Goal: Task Accomplishment & Management: Use online tool/utility

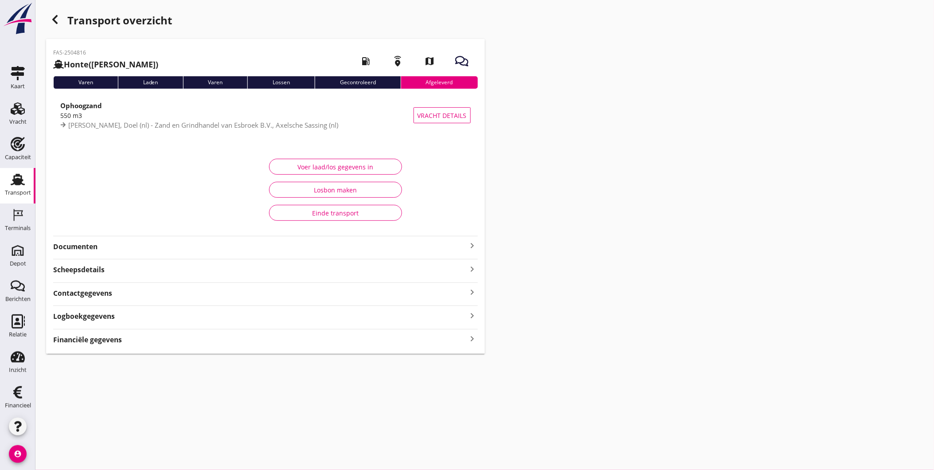
click at [153, 249] on strong "Documenten" at bounding box center [260, 247] width 414 height 10
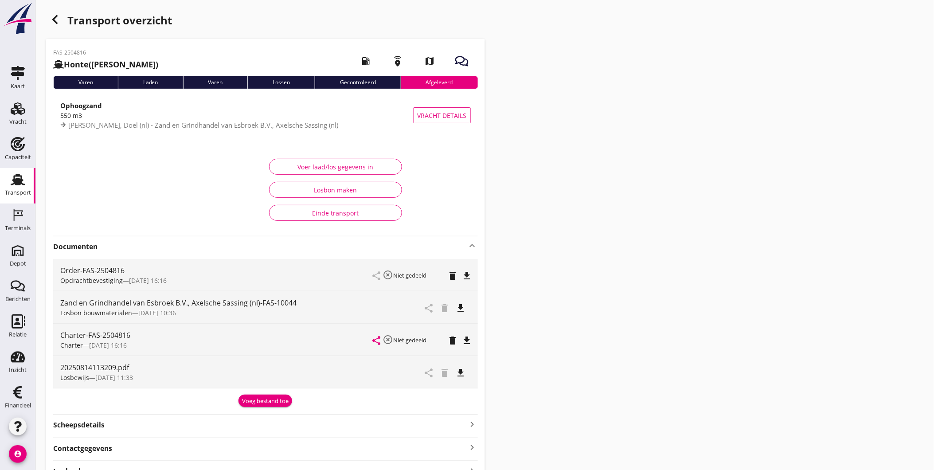
click at [346, 242] on strong "Documenten" at bounding box center [260, 247] width 414 height 10
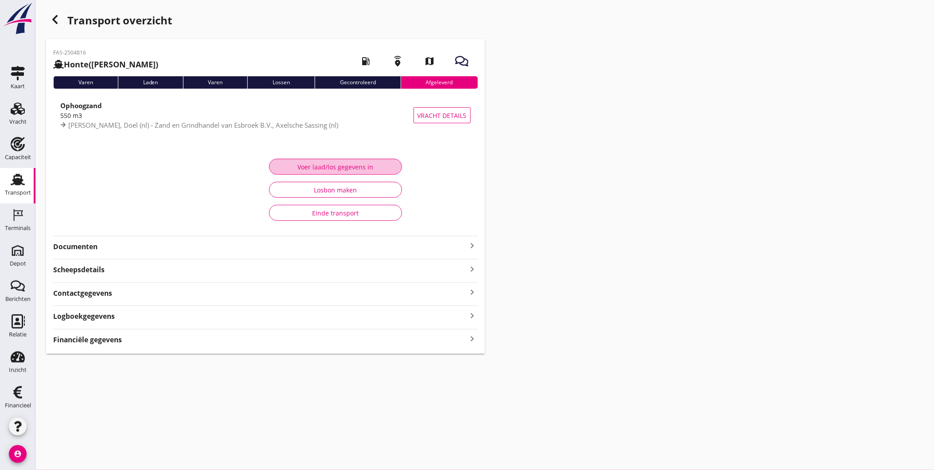
click at [345, 165] on div "Voer laad/los gegevens in" at bounding box center [336, 166] width 118 height 9
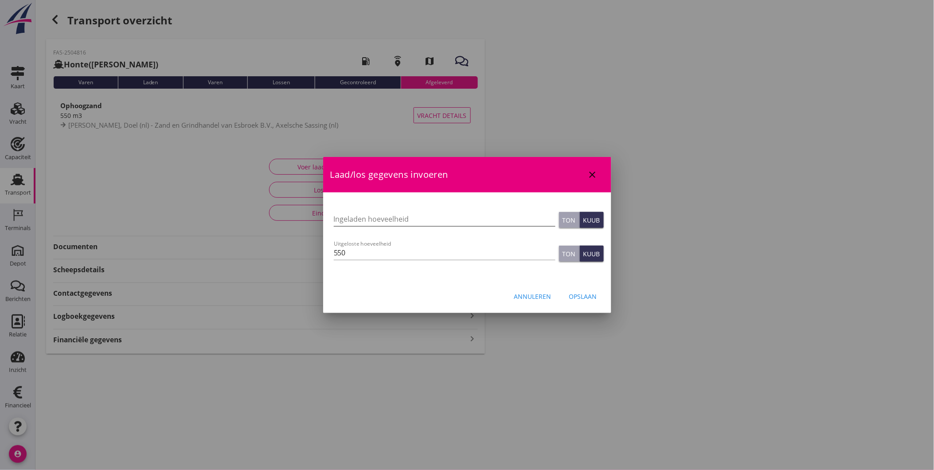
click at [369, 218] on input "Ingeladen hoeveelheid" at bounding box center [445, 219] width 222 height 14
type input "530"
click at [442, 258] on input "550" at bounding box center [445, 253] width 222 height 14
type input "550"
click at [586, 296] on div "Opslaan" at bounding box center [583, 296] width 28 height 9
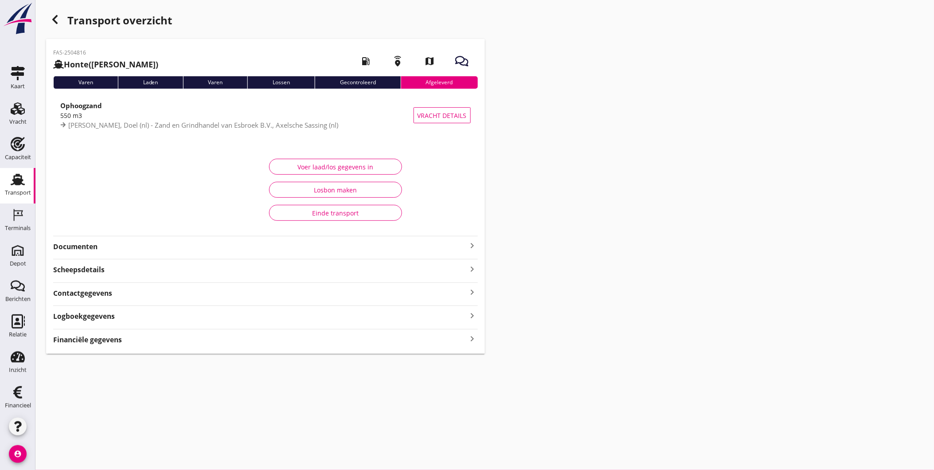
click at [367, 338] on div "Financiële gegevens keyboard_arrow_right" at bounding box center [265, 339] width 425 height 12
click at [448, 315] on div "Financiële gegevens keyboard_arrow_right" at bounding box center [265, 316] width 425 height 12
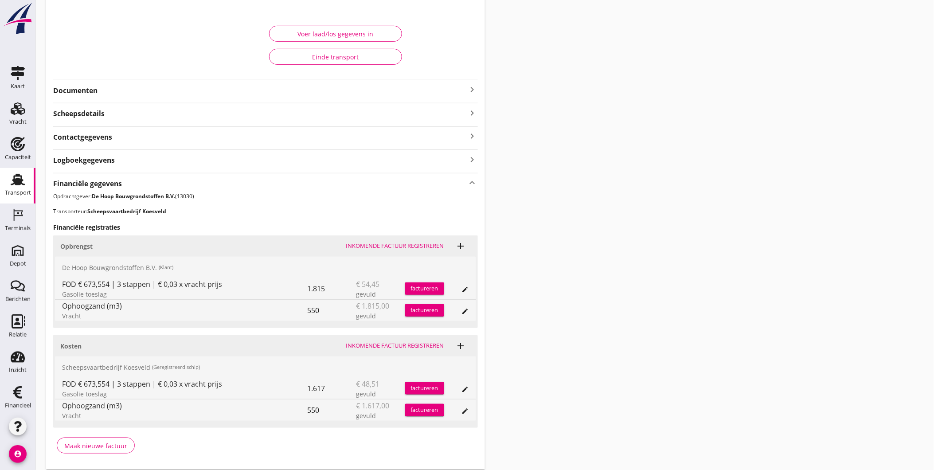
scroll to position [143, 0]
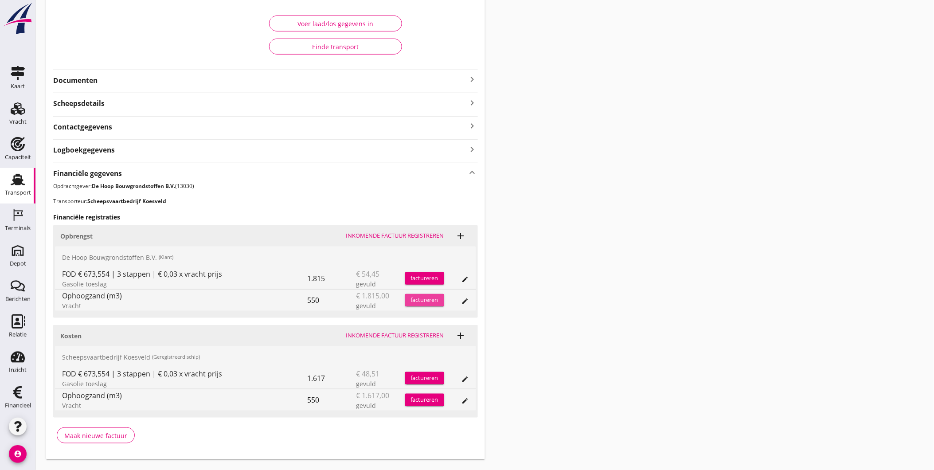
click at [418, 302] on div "factureren" at bounding box center [424, 300] width 39 height 9
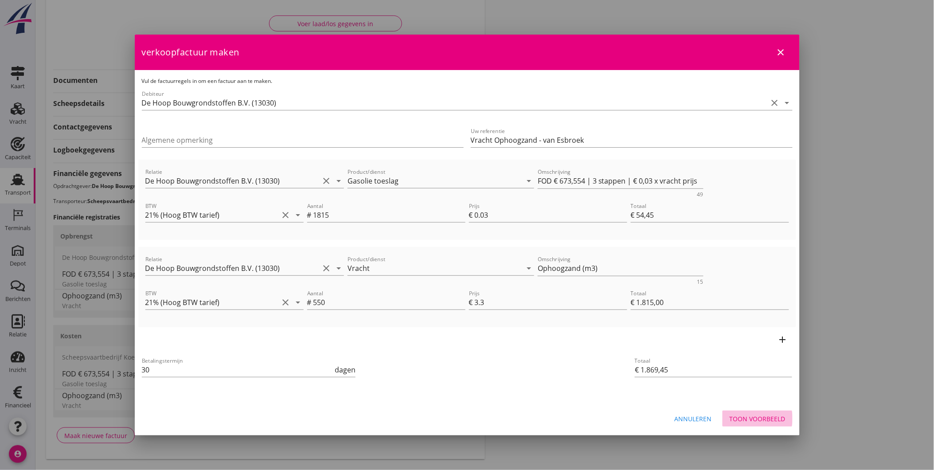
click at [751, 419] on div "Toon voorbeeld" at bounding box center [758, 418] width 56 height 9
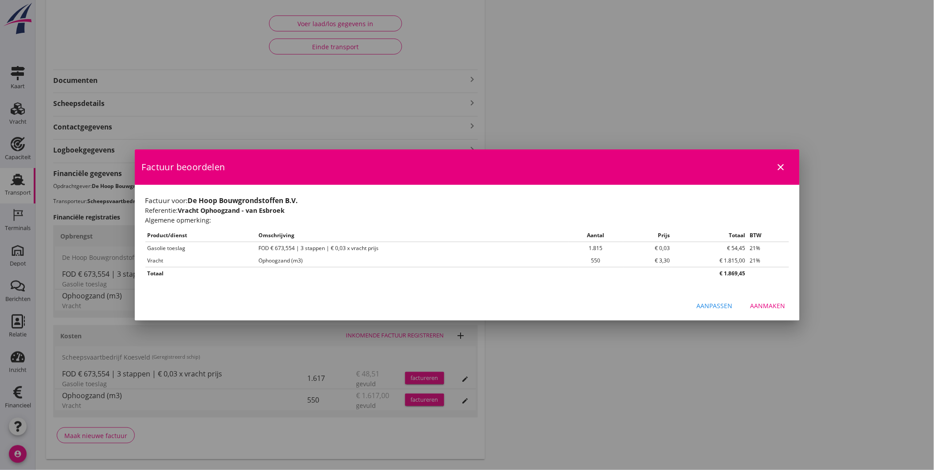
click at [772, 305] on div "Aanmaken" at bounding box center [768, 305] width 35 height 9
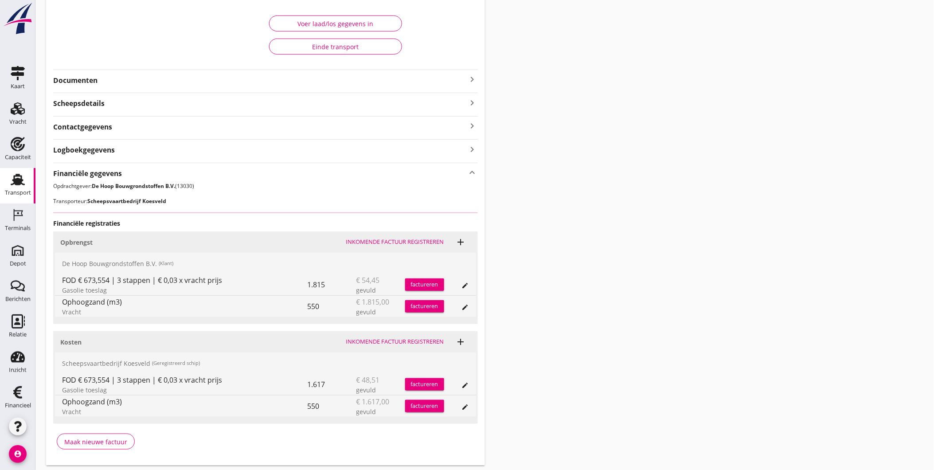
click at [440, 85] on strong "Documenten" at bounding box center [260, 80] width 414 height 10
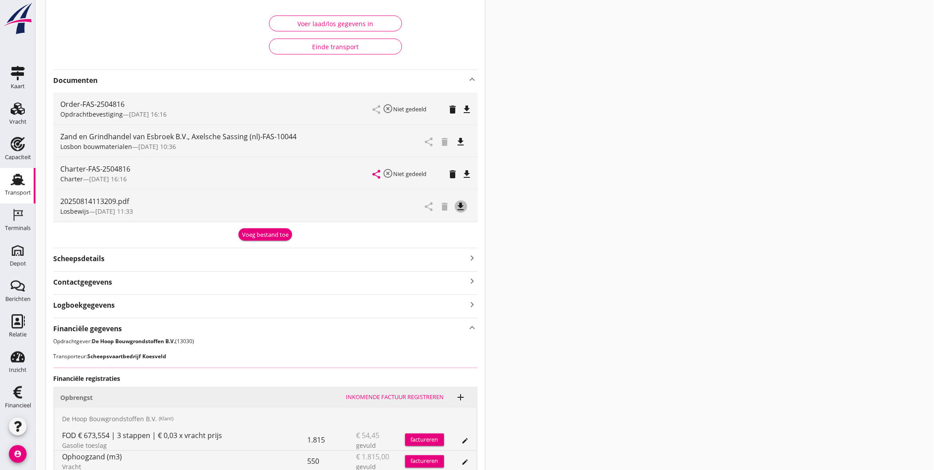
click at [464, 209] on icon "file_download" at bounding box center [461, 206] width 11 height 11
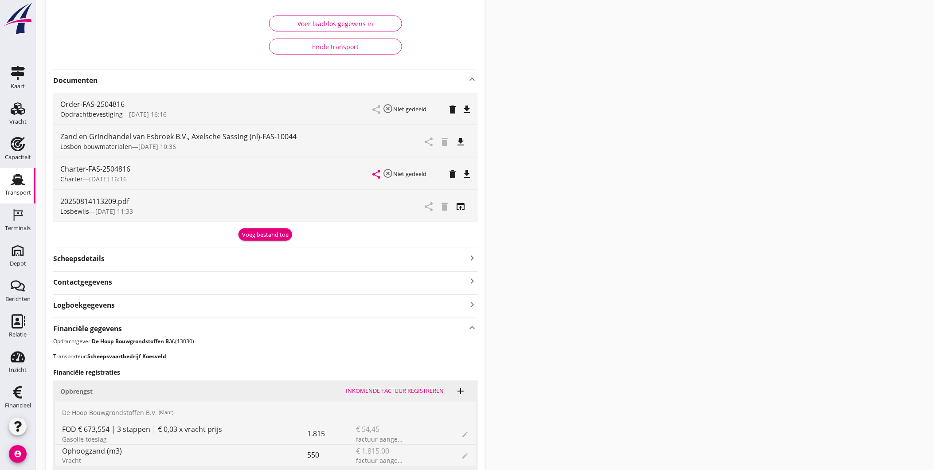
click at [302, 45] on div "Einde transport" at bounding box center [336, 46] width 118 height 9
click at [462, 209] on icon "open_in_browser" at bounding box center [461, 206] width 11 height 11
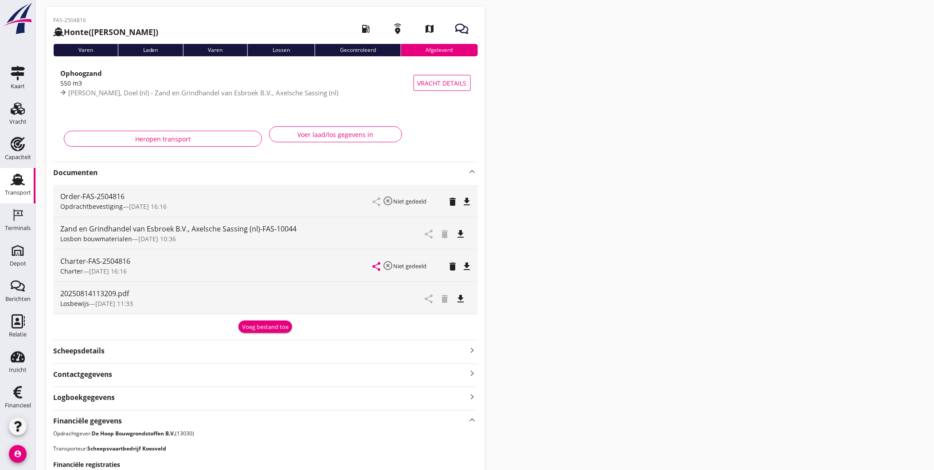
scroll to position [0, 0]
